Goal: Transaction & Acquisition: Book appointment/travel/reservation

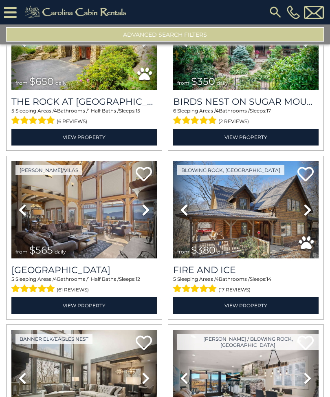
scroll to position [1768, 0]
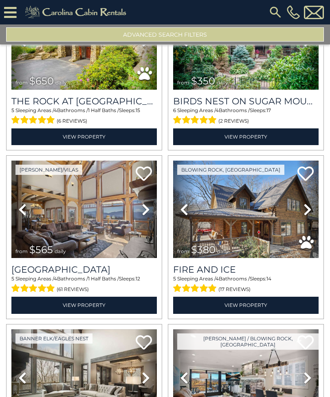
click at [307, 214] on icon at bounding box center [307, 209] width 8 height 13
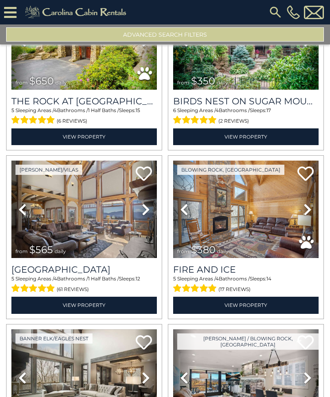
click at [312, 211] on link "Next" at bounding box center [308, 209] width 22 height 97
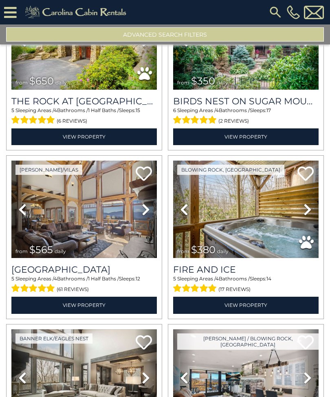
click at [310, 211] on icon at bounding box center [307, 209] width 8 height 13
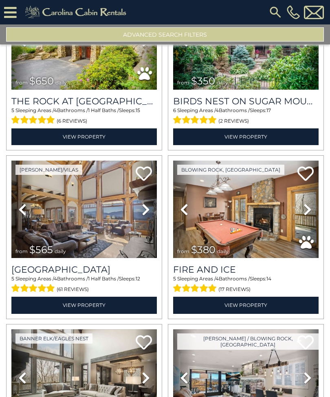
click at [313, 209] on link "Next" at bounding box center [308, 209] width 22 height 97
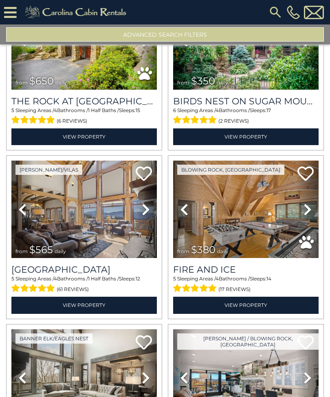
click at [316, 208] on link "Next" at bounding box center [308, 209] width 22 height 97
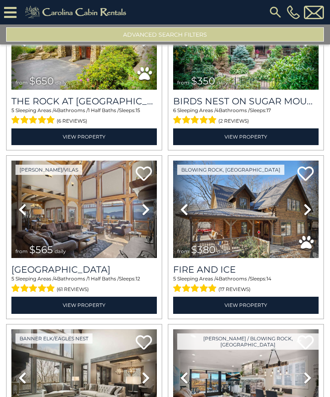
click at [312, 209] on link "Next" at bounding box center [308, 209] width 22 height 97
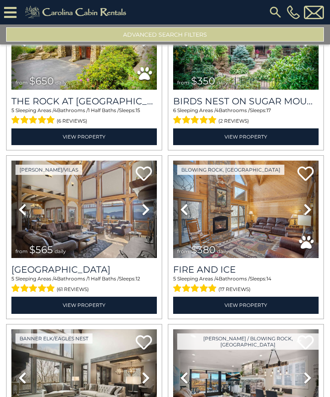
click at [187, 220] on link "Previous" at bounding box center [184, 209] width 22 height 97
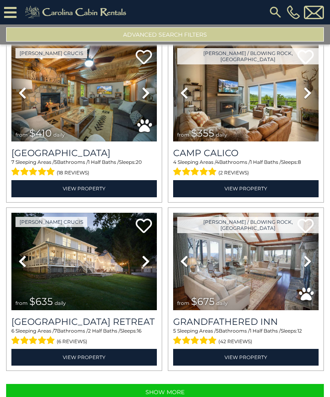
scroll to position [0, 0]
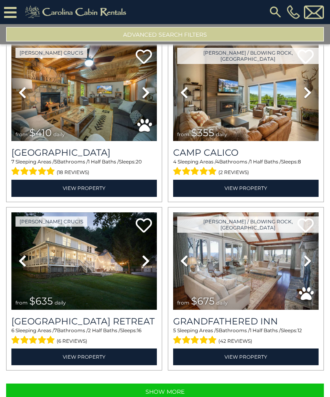
click at [187, 396] on button "Show More" at bounding box center [165, 392] width 318 height 16
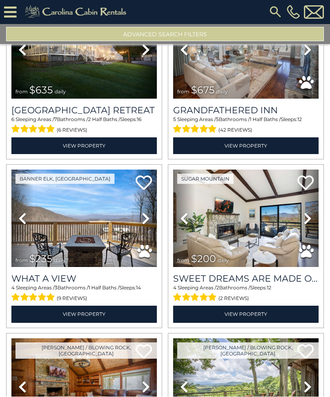
scroll to position [2433, 0]
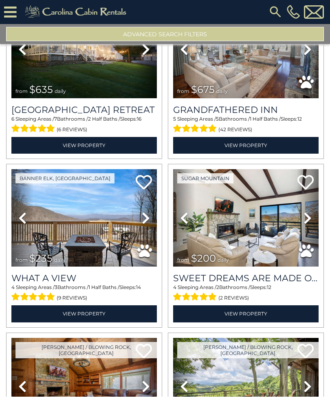
click at [15, 9] on icon at bounding box center [10, 12] width 13 height 14
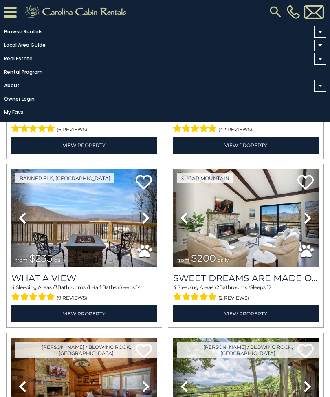
click at [16, 9] on icon at bounding box center [10, 12] width 13 height 14
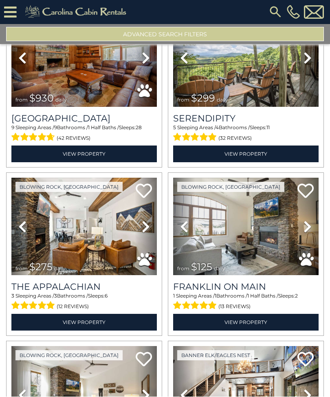
scroll to position [2759, 0]
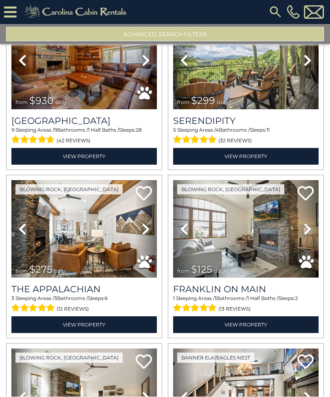
click at [147, 233] on icon at bounding box center [146, 229] width 8 height 13
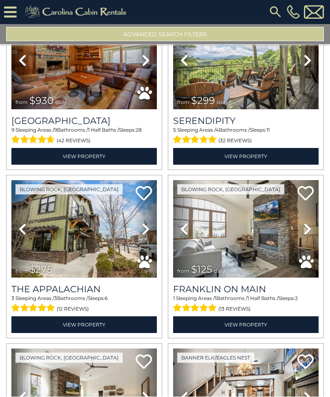
click at [306, 233] on icon at bounding box center [307, 229] width 8 height 13
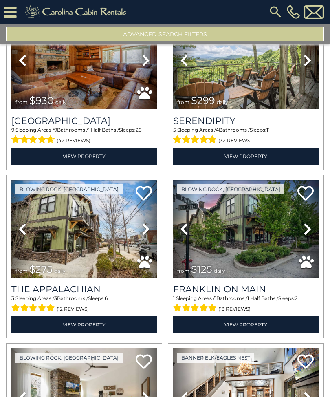
click at [187, 236] on icon at bounding box center [184, 229] width 8 height 13
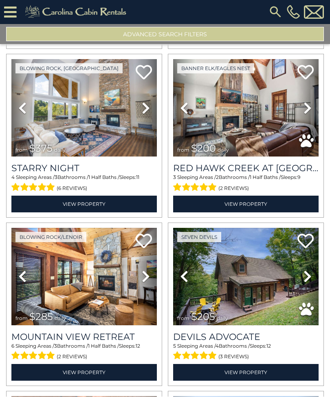
scroll to position [4396, 0]
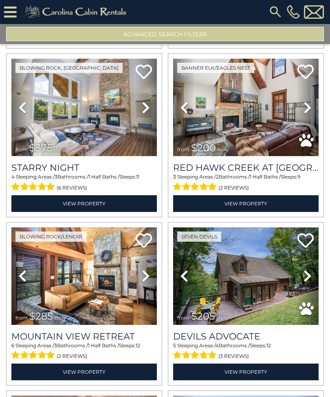
click at [309, 281] on icon at bounding box center [307, 276] width 8 height 13
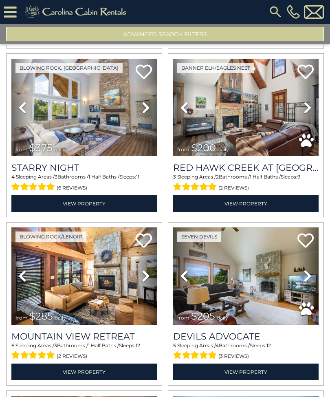
click at [308, 283] on icon at bounding box center [307, 276] width 8 height 13
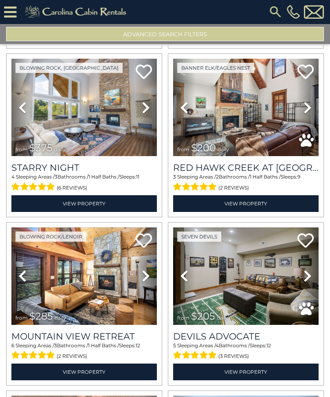
click at [308, 283] on icon at bounding box center [307, 276] width 8 height 13
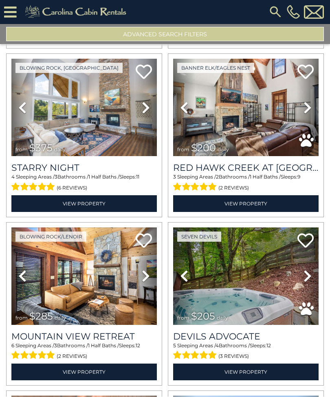
click at [308, 281] on icon at bounding box center [307, 276] width 8 height 13
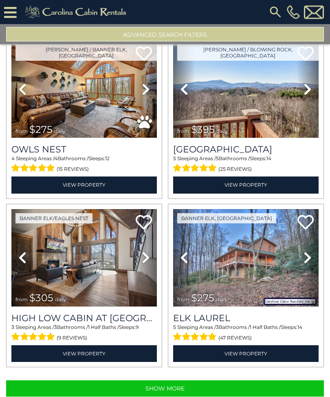
scroll to position [0, 0]
click at [195, 396] on button "Show More" at bounding box center [165, 388] width 318 height 16
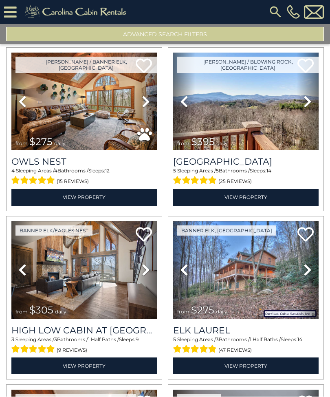
click at [293, 310] on img at bounding box center [245, 270] width 145 height 97
